Goal: Task Accomplishment & Management: Manage account settings

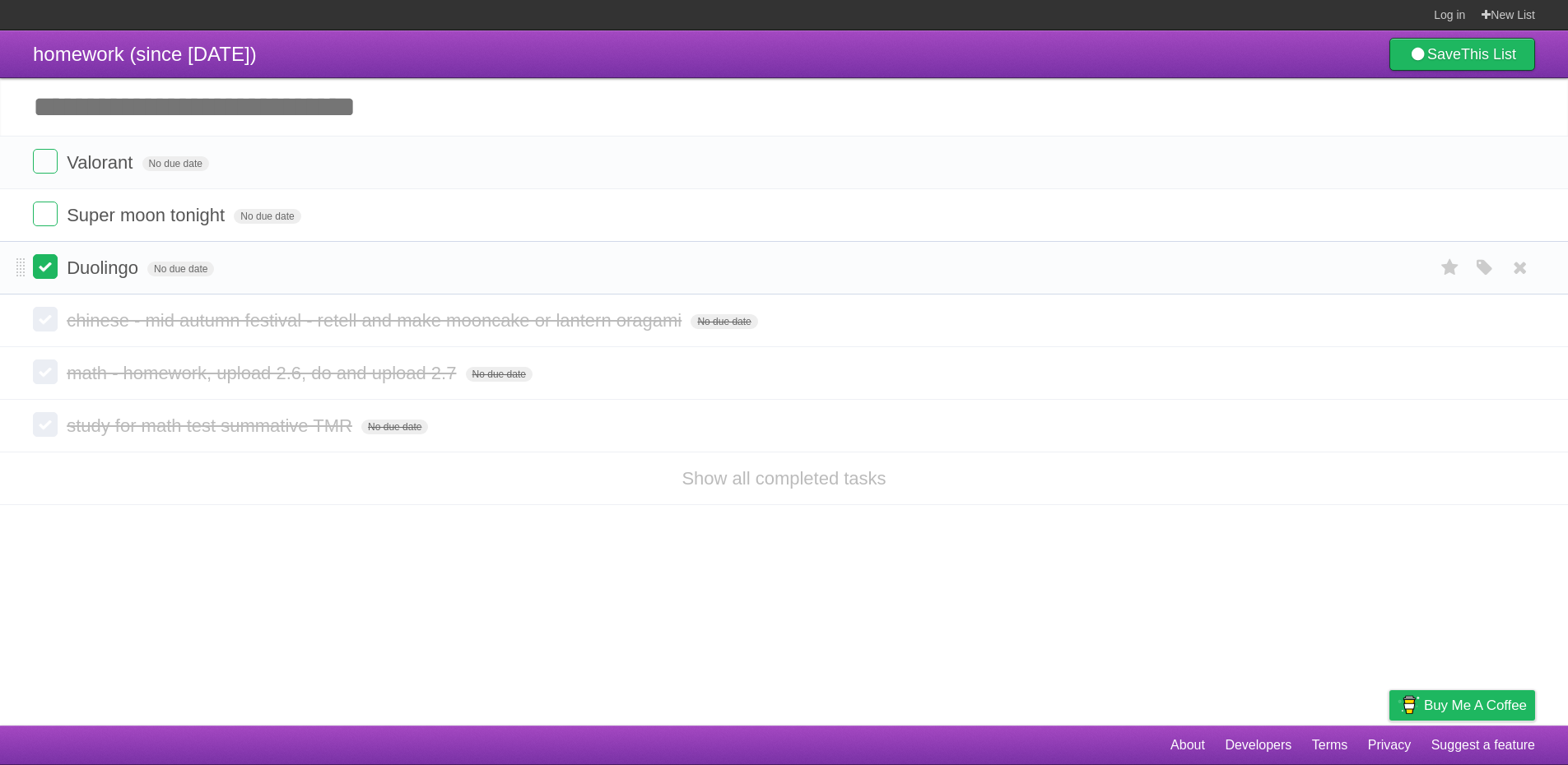
click at [40, 271] on label at bounding box center [45, 266] width 25 height 25
click at [42, 235] on li "Super moon tonight No due date White Red Blue Green Purple Orange" at bounding box center [784, 215] width 1568 height 53
click at [48, 216] on label at bounding box center [45, 213] width 25 height 25
